Goal: Information Seeking & Learning: Learn about a topic

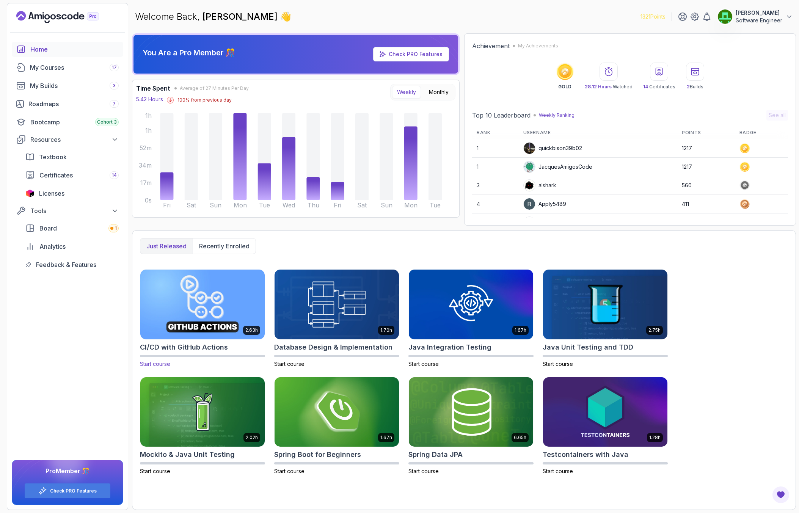
click at [223, 299] on img at bounding box center [202, 304] width 131 height 73
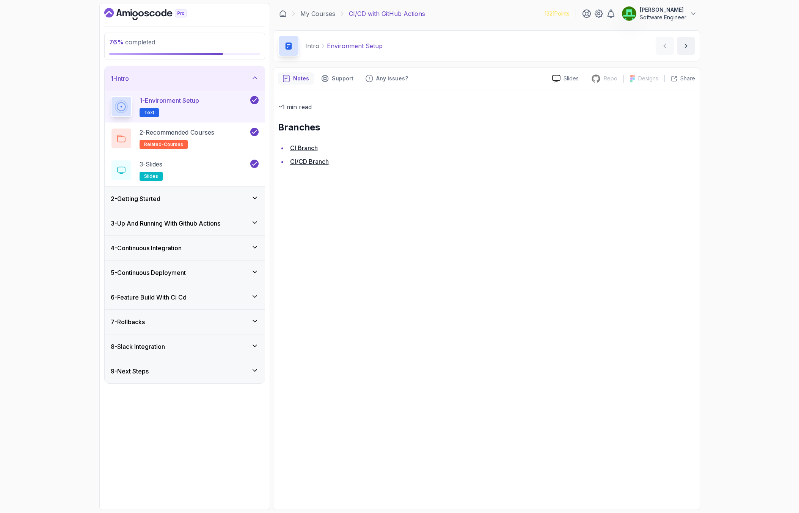
click at [148, 201] on h3 "2 - Getting Started" at bounding box center [136, 198] width 50 height 9
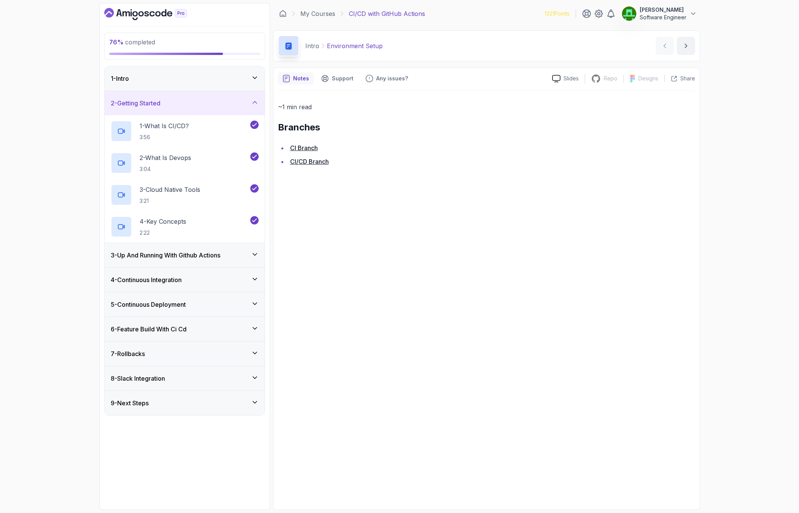
click at [146, 260] on div "3 - Up And Running With Github Actions" at bounding box center [185, 255] width 160 height 24
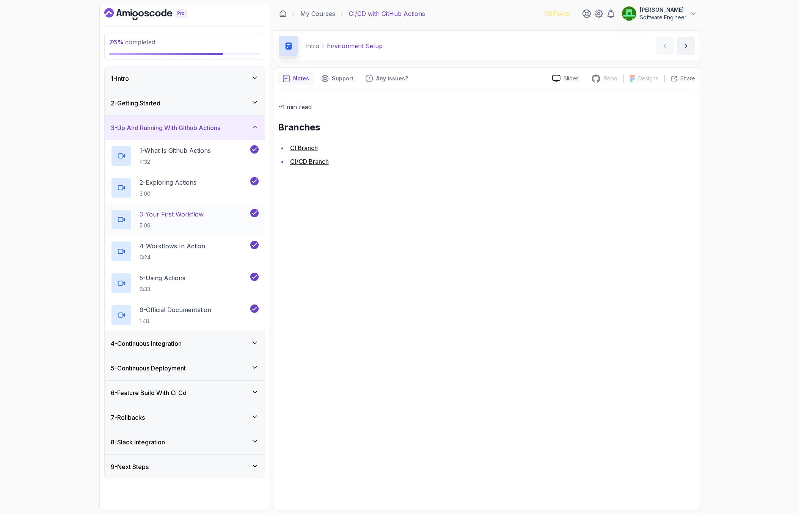
click at [157, 218] on p "3 - Your First Workflow" at bounding box center [172, 214] width 64 height 9
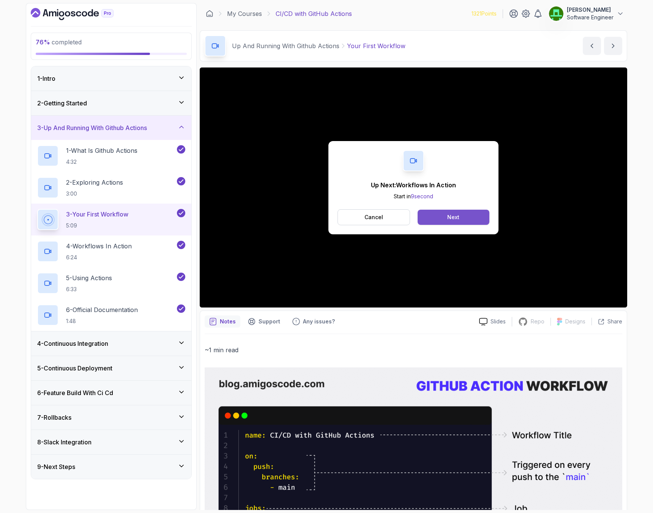
click at [447, 219] on div "Next" at bounding box center [453, 218] width 12 height 8
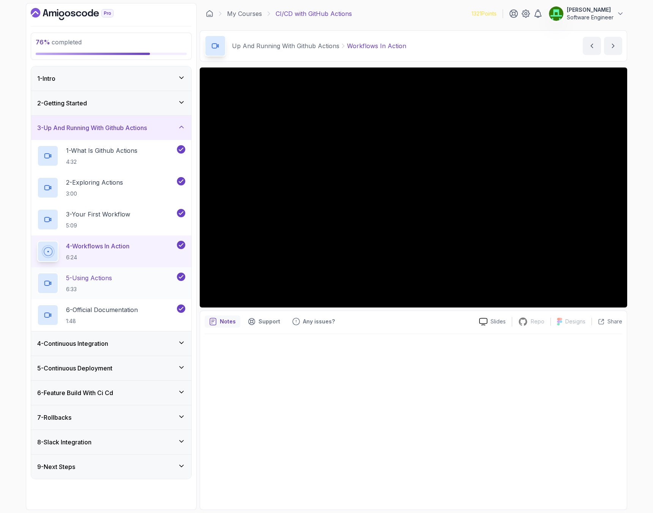
click at [80, 278] on p "5 - Using Actions" at bounding box center [89, 278] width 46 height 9
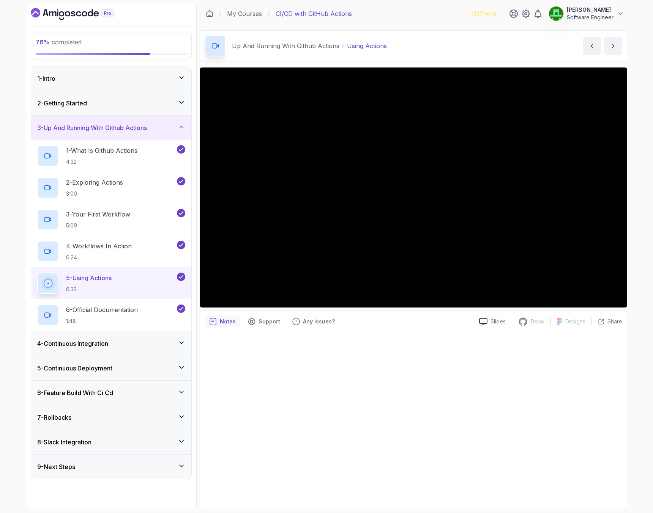
click at [103, 343] on h3 "4 - Continuous Integration" at bounding box center [72, 343] width 71 height 9
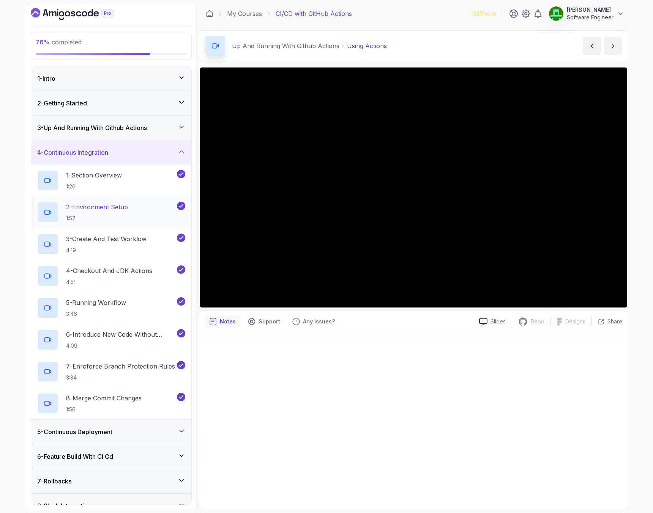
click at [91, 216] on p "1:57" at bounding box center [97, 219] width 62 height 8
click at [90, 178] on p "1 - Section Overview" at bounding box center [94, 175] width 56 height 9
click at [114, 212] on h2 "2 - Environment Setup 1:57" at bounding box center [97, 213] width 62 height 20
click at [552, 393] on div at bounding box center [413, 419] width 417 height 171
click at [126, 243] on p "3 - Create And Test Worklow" at bounding box center [106, 238] width 80 height 9
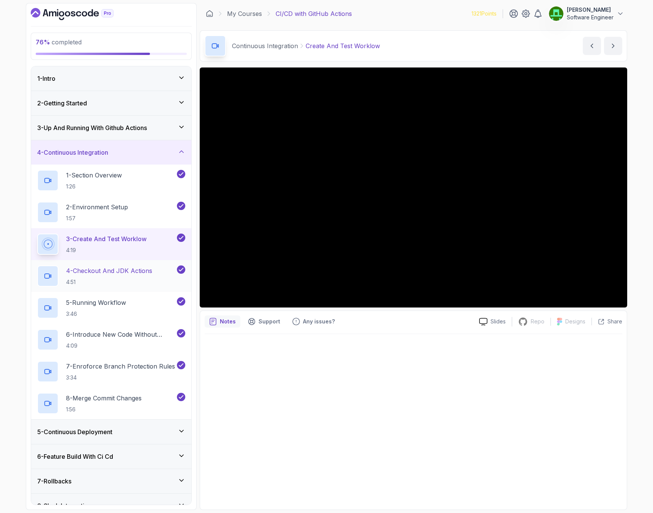
click at [91, 274] on p "4 - Checkout And JDK Actions" at bounding box center [109, 270] width 86 height 9
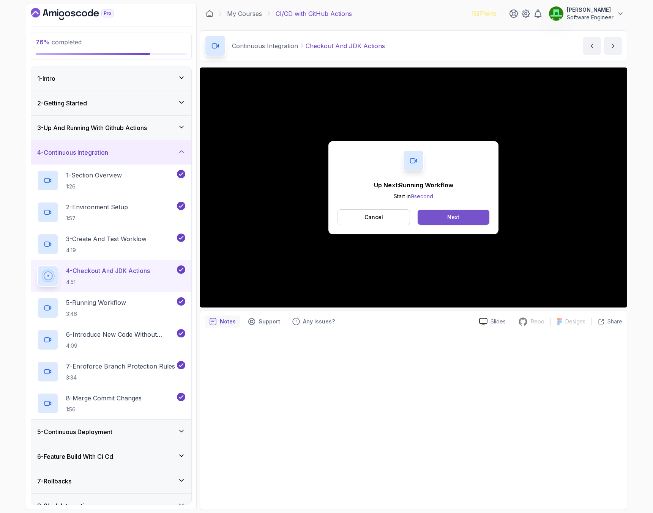
click at [463, 216] on button "Next" at bounding box center [453, 217] width 72 height 15
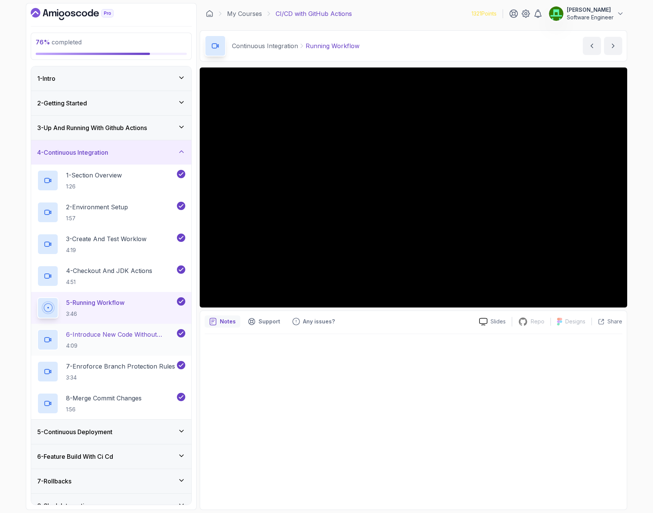
click at [101, 338] on p "6 - Introduce New Code Without Testing" at bounding box center [120, 334] width 109 height 9
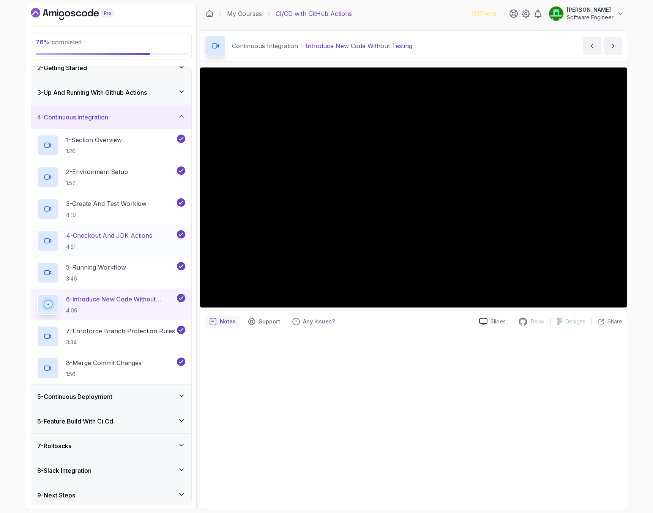
scroll to position [38, 0]
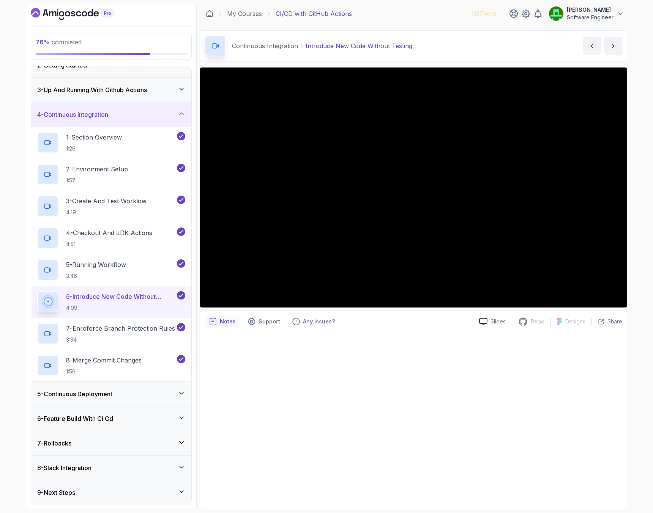
click at [87, 444] on div "7 - Rollbacks" at bounding box center [111, 443] width 148 height 9
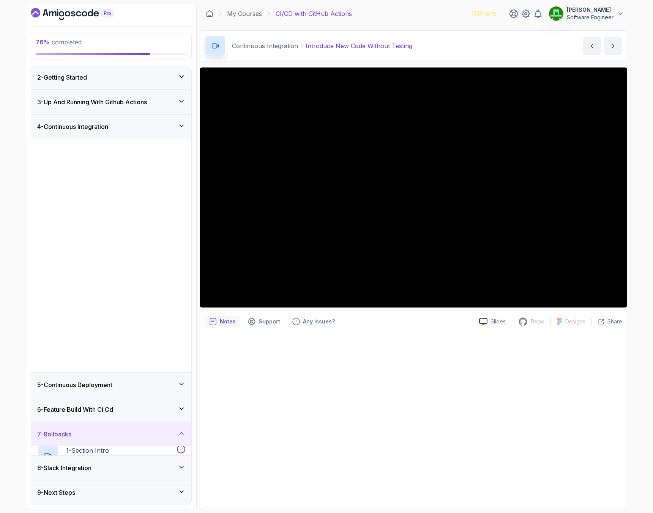
scroll to position [0, 0]
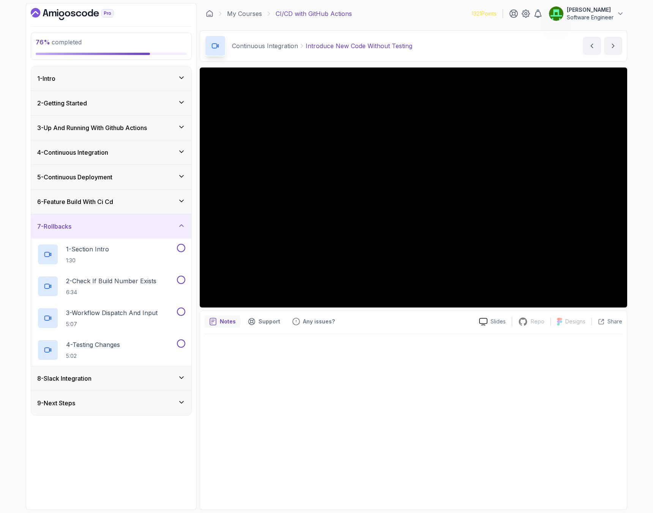
click at [59, 231] on h3 "7 - Rollbacks" at bounding box center [54, 226] width 34 height 9
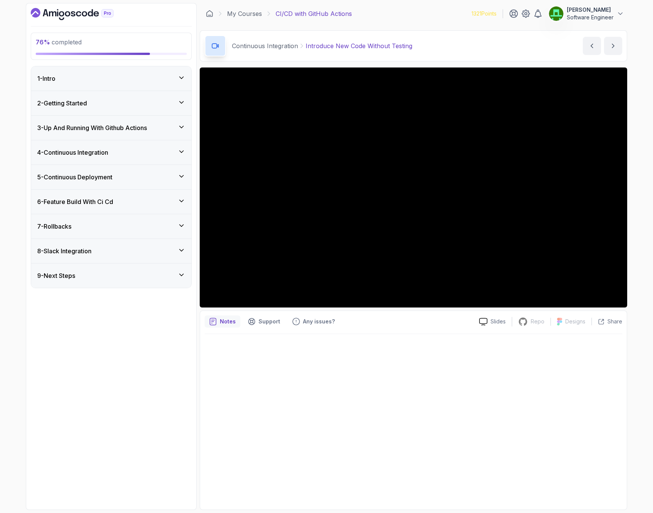
click at [108, 156] on h3 "4 - Continuous Integration" at bounding box center [72, 152] width 71 height 9
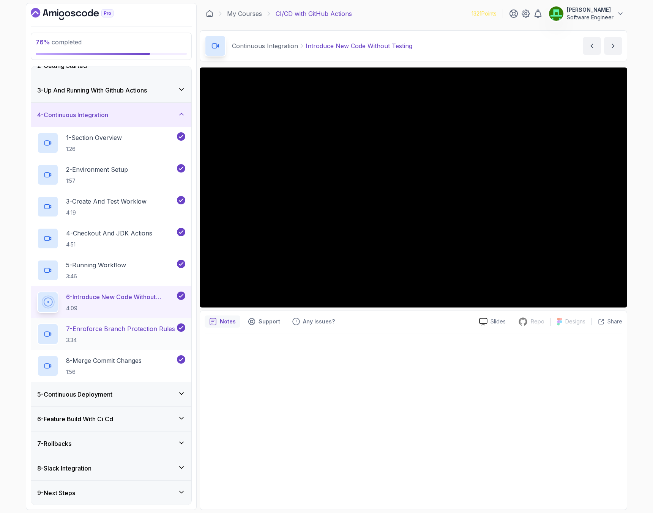
scroll to position [38, 0]
click at [98, 397] on h3 "5 - Continuous Deployment" at bounding box center [74, 394] width 75 height 9
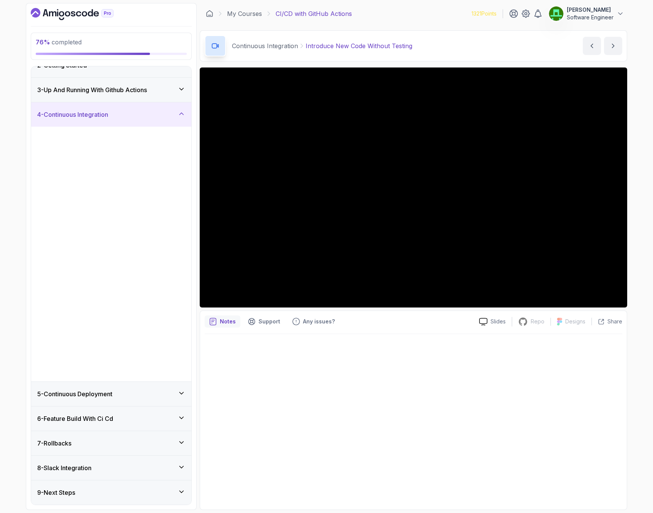
scroll to position [0, 0]
